Goal: Information Seeking & Learning: Learn about a topic

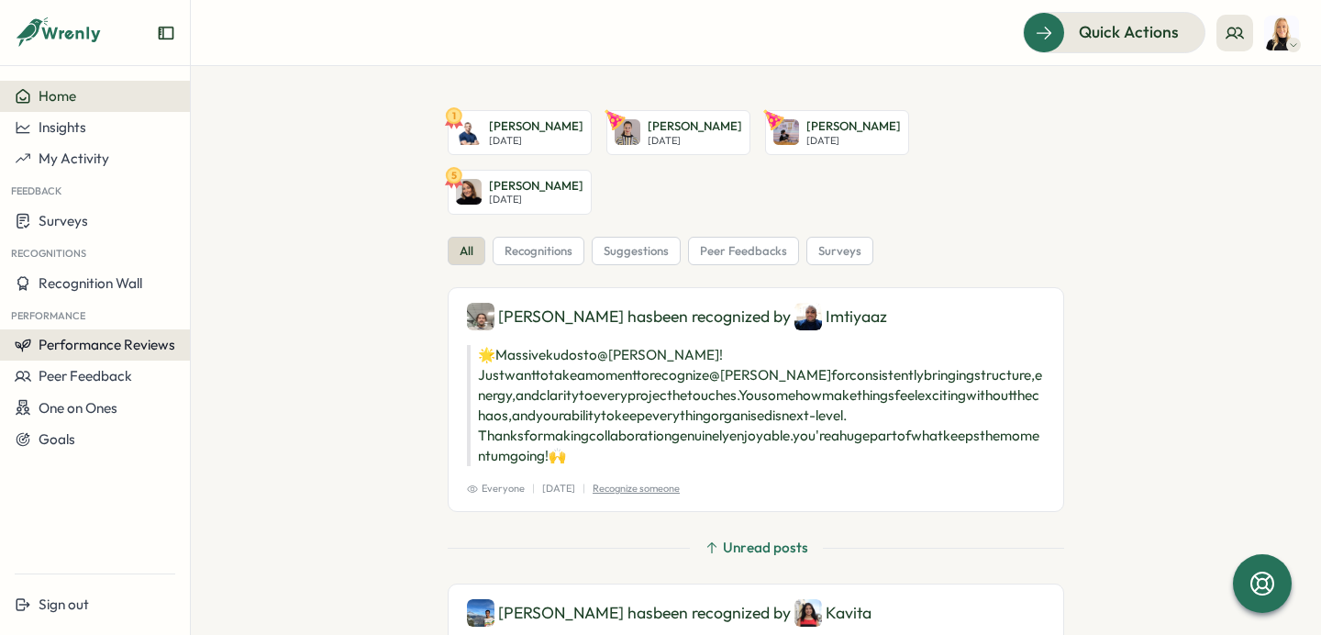
click at [105, 346] on span "Performance Reviews" at bounding box center [107, 344] width 137 height 17
click at [227, 360] on div "Insights" at bounding box center [219, 362] width 51 height 20
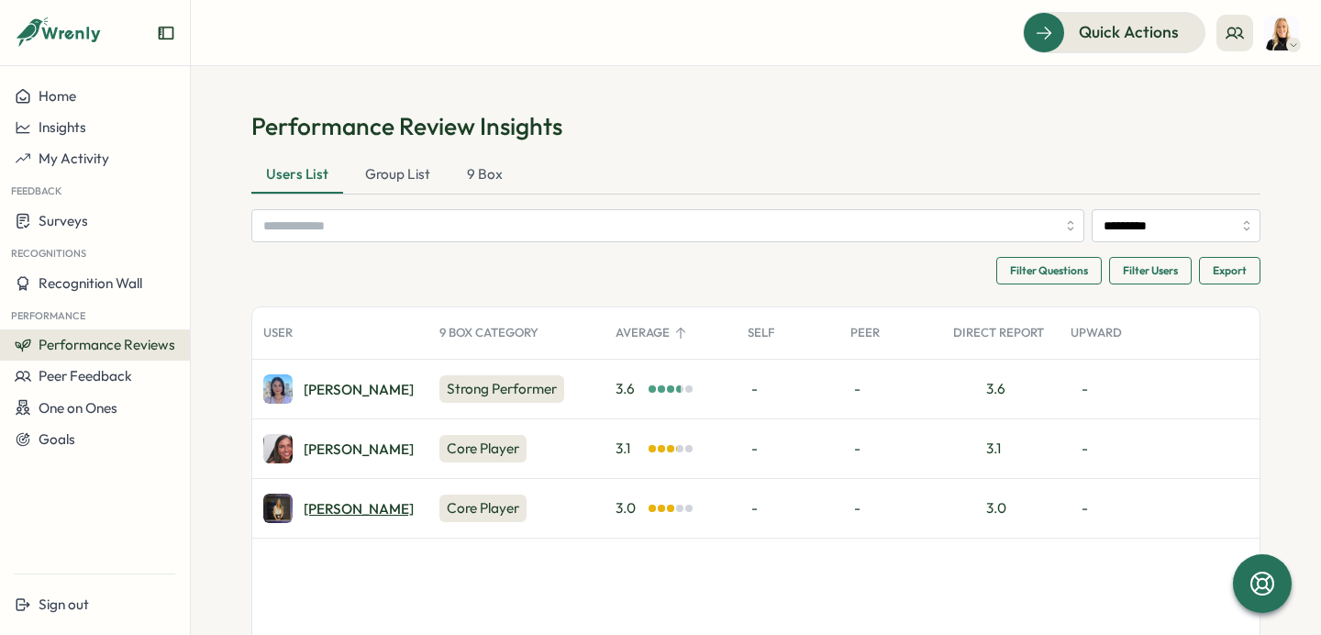
click at [321, 515] on div "Naomi V." at bounding box center [359, 509] width 110 height 14
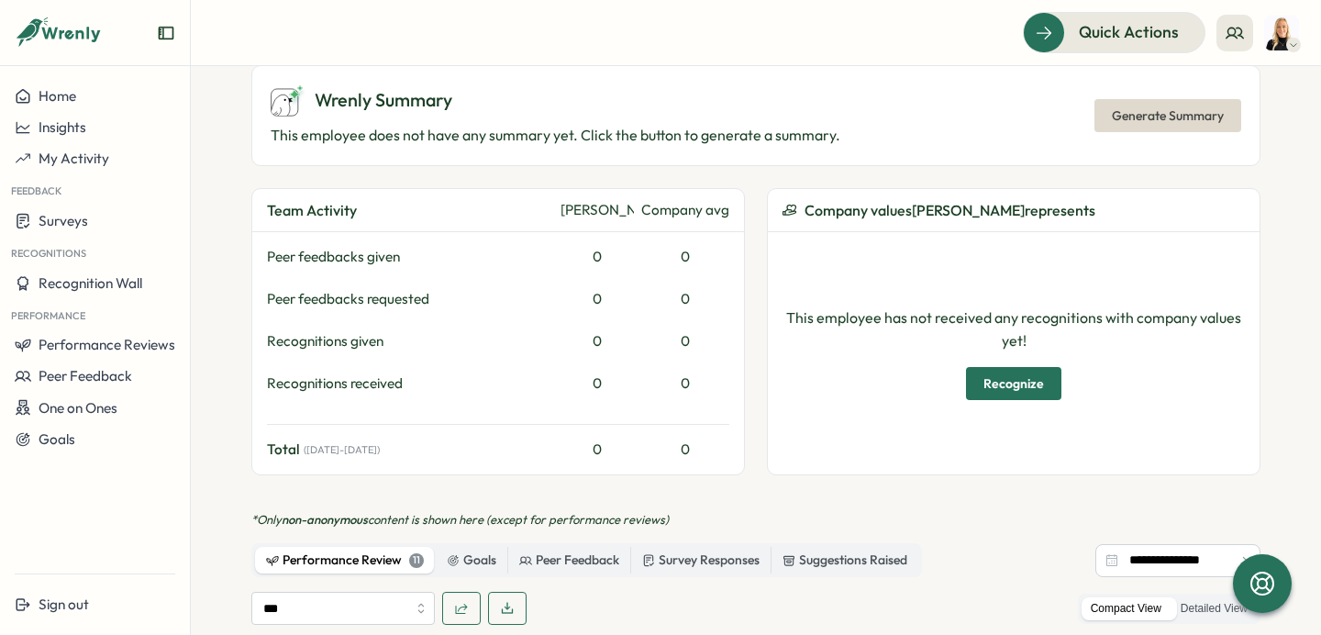
scroll to position [957, 0]
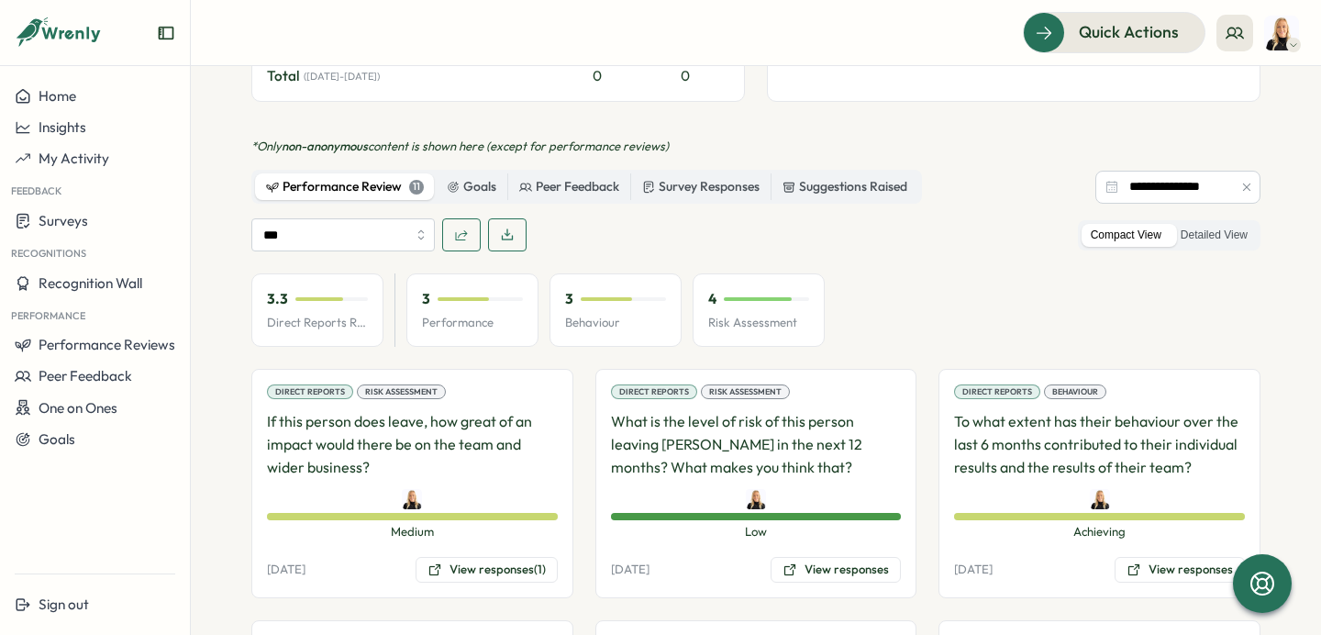
click at [457, 227] on icon "button" at bounding box center [461, 234] width 15 height 15
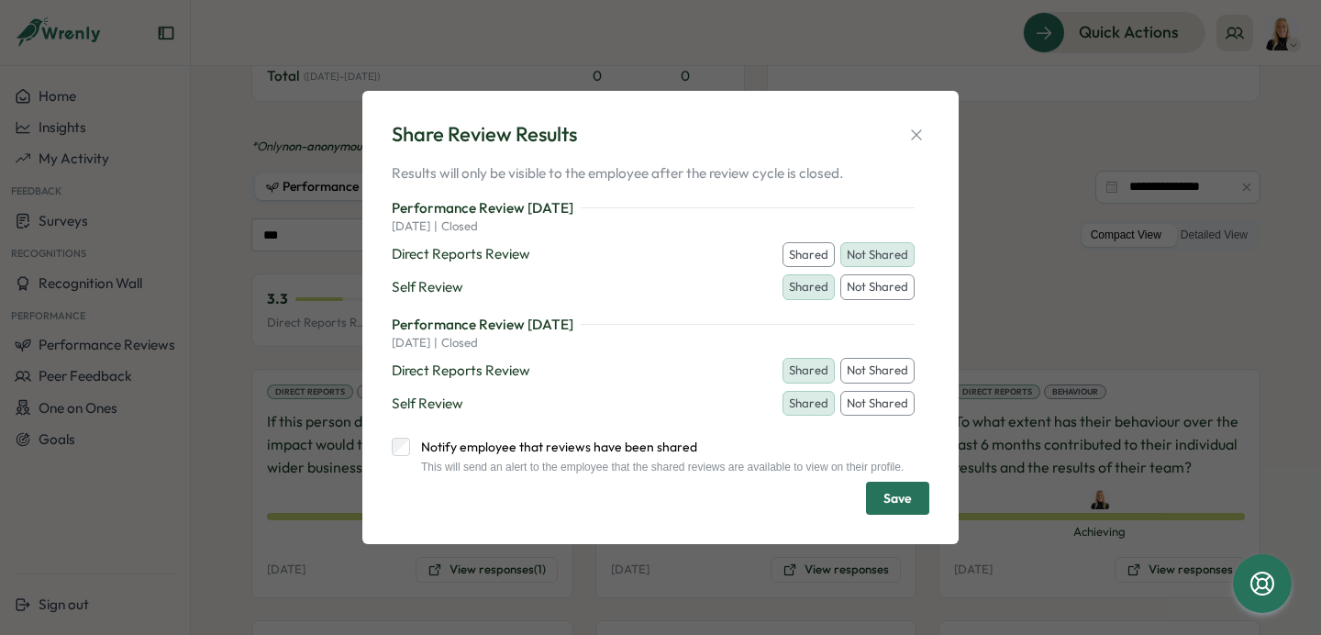
click at [807, 244] on button "Shared" at bounding box center [808, 255] width 52 height 26
click at [882, 504] on button "Save" at bounding box center [897, 497] width 63 height 33
